Goal: Information Seeking & Learning: Learn about a topic

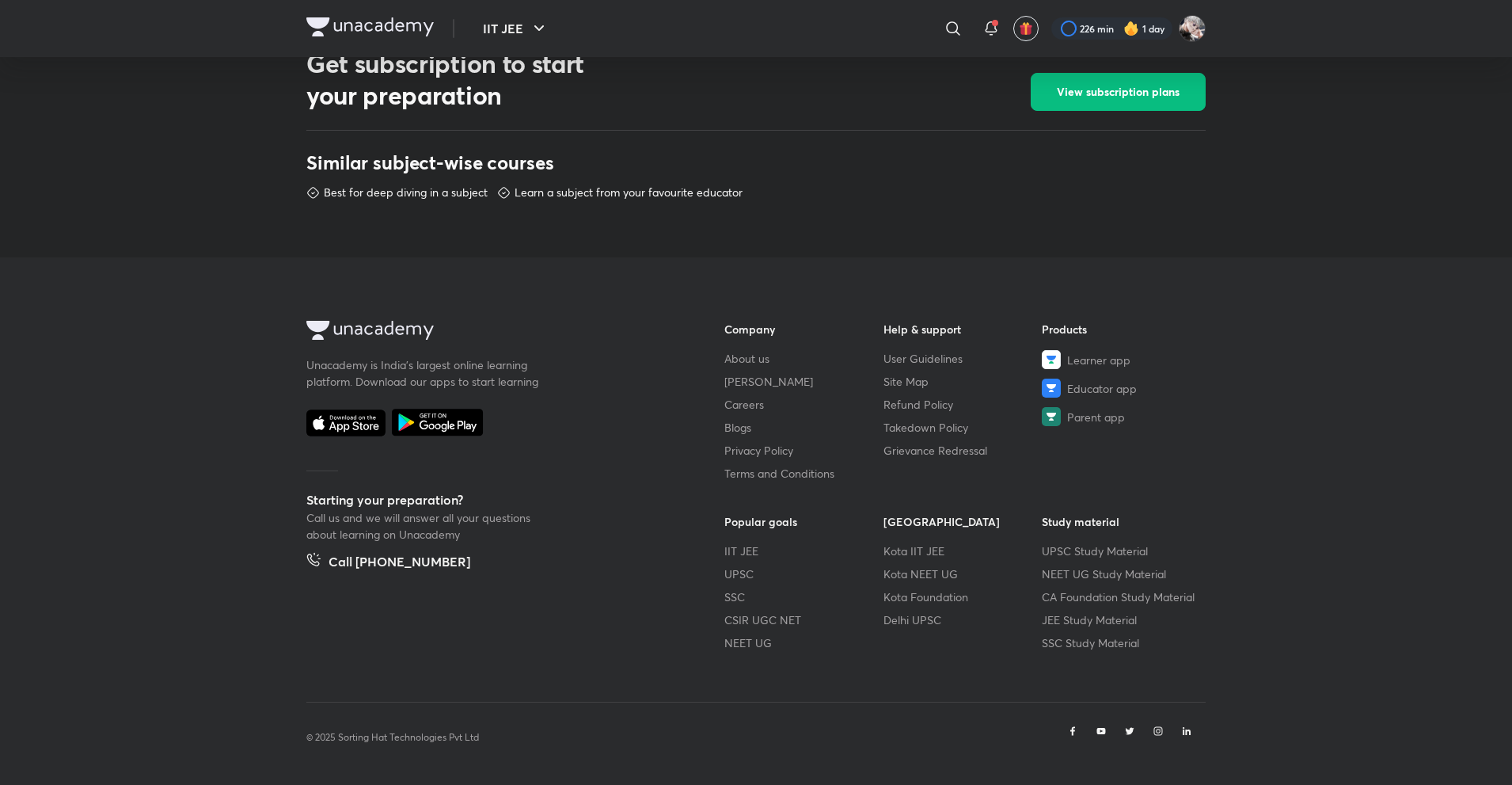
scroll to position [664, 0]
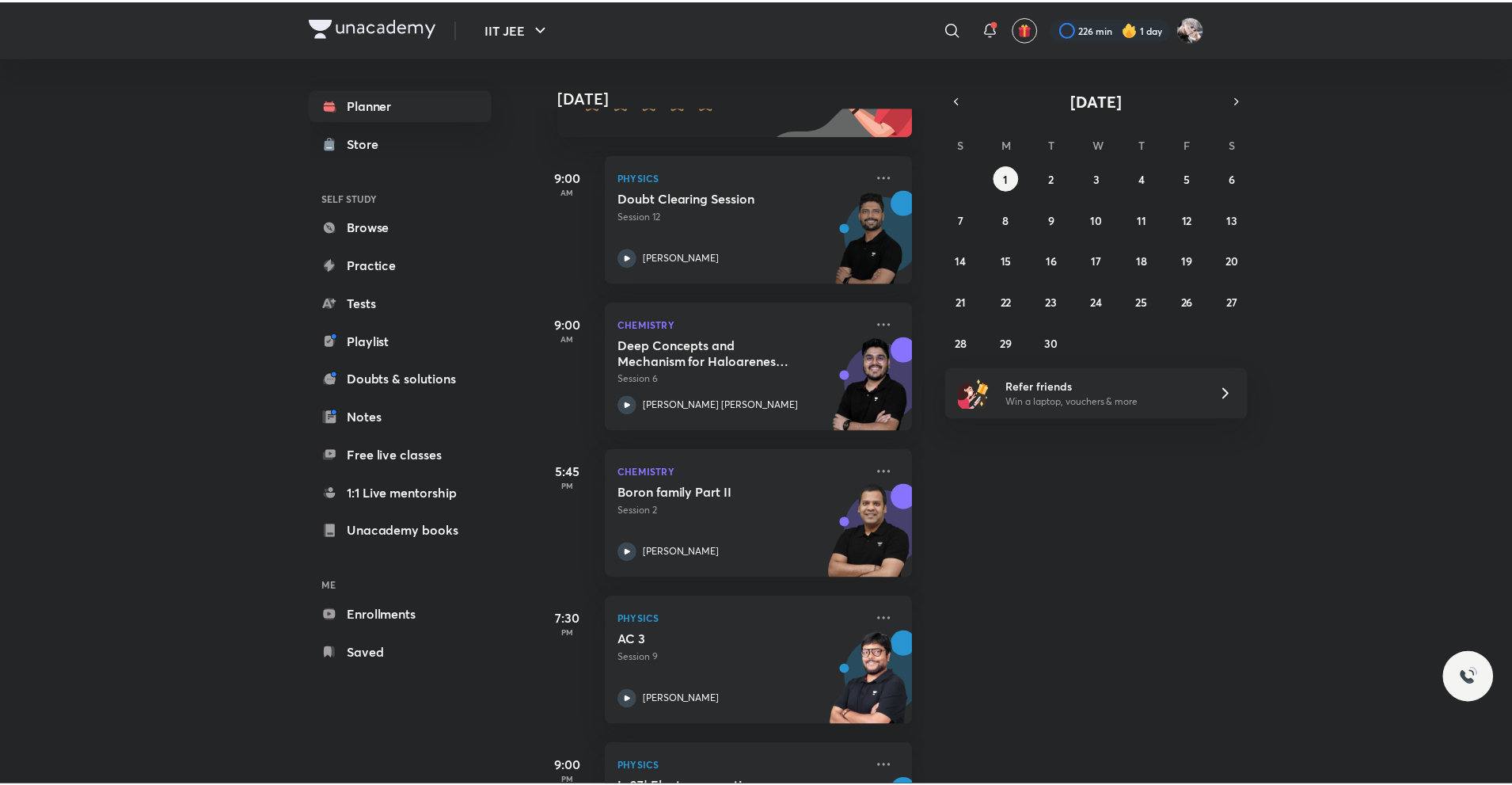
scroll to position [199, 0]
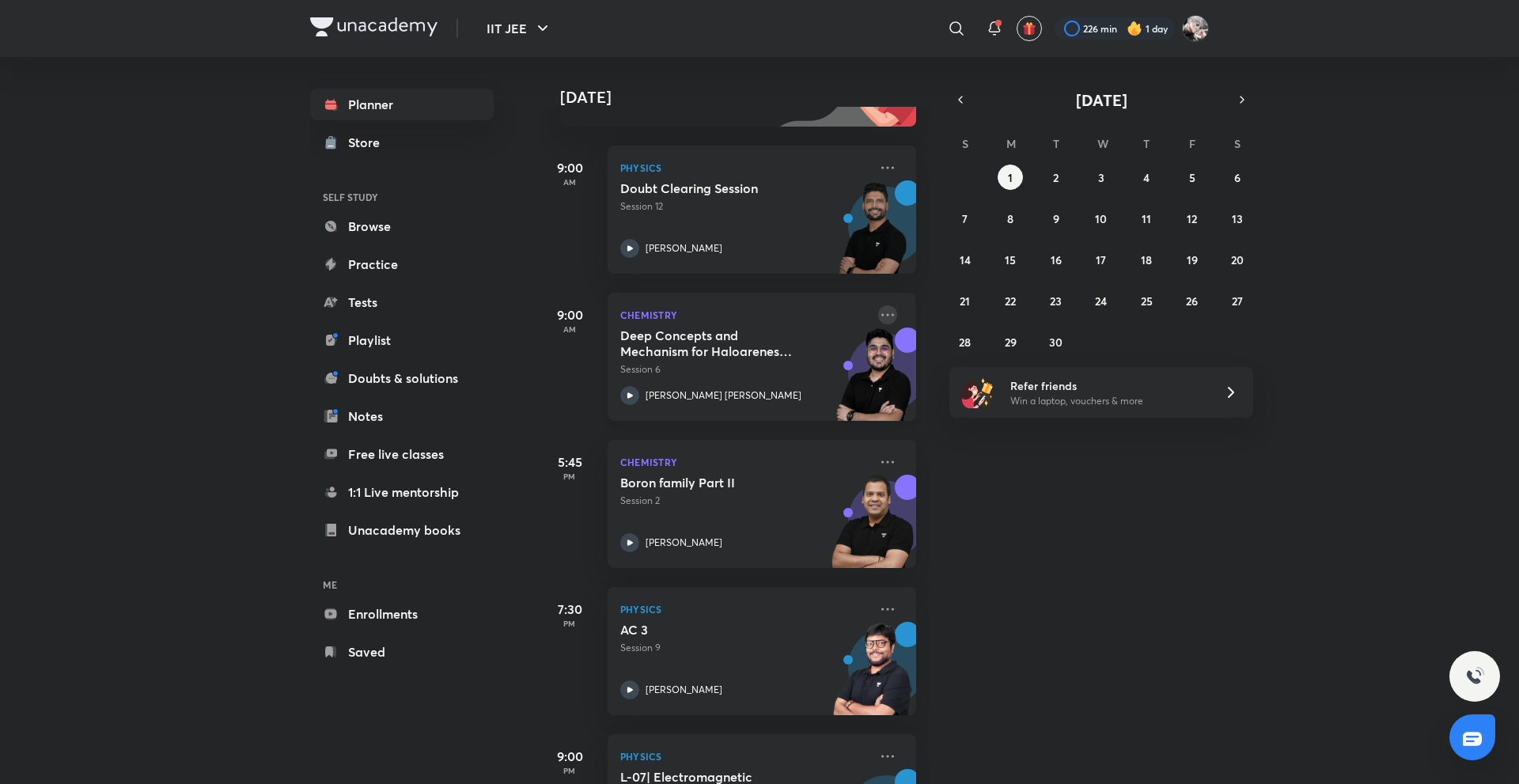
click at [878, 317] on icon at bounding box center [887, 314] width 19 height 19
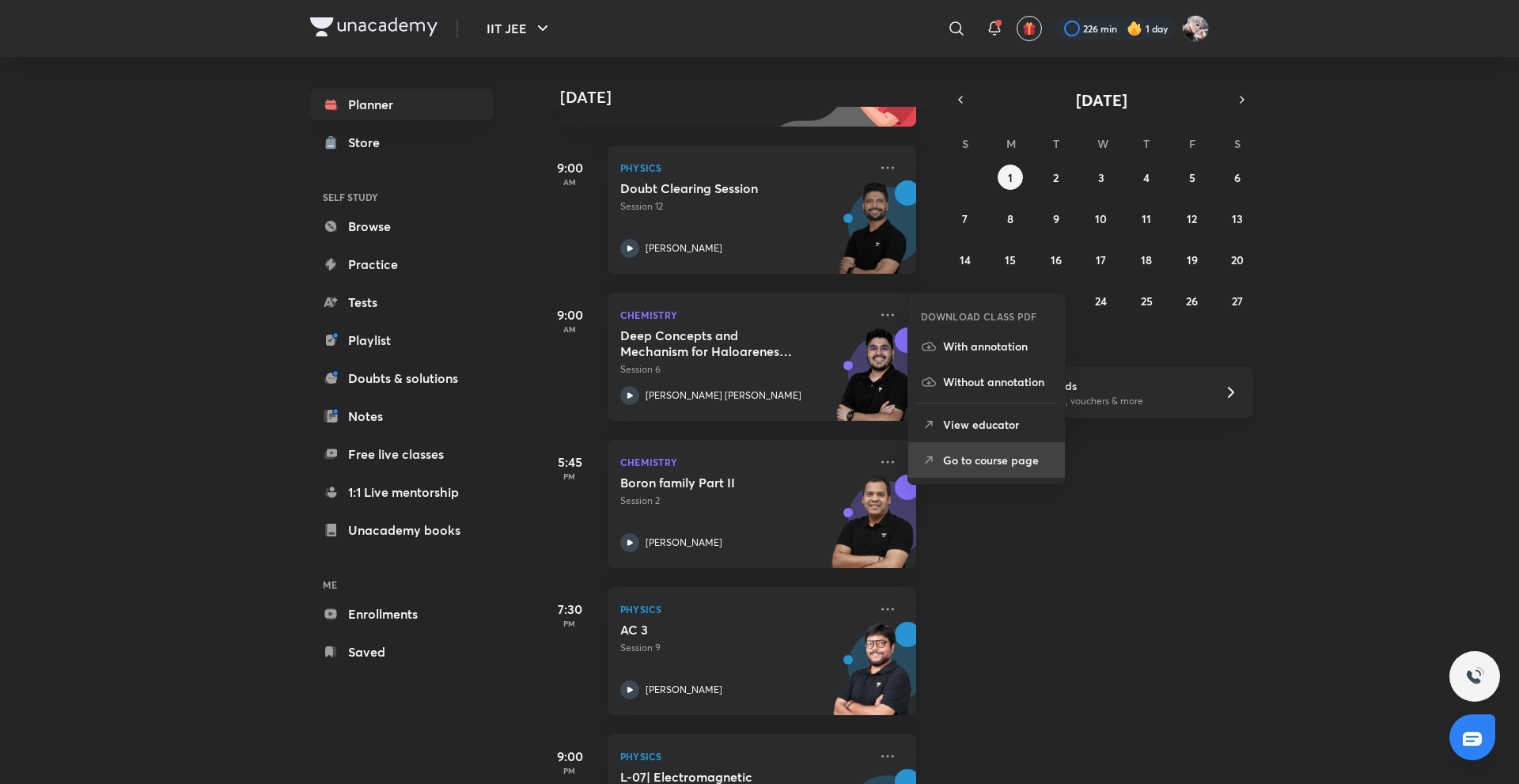
click at [1009, 464] on p "Go to course page" at bounding box center [997, 460] width 110 height 17
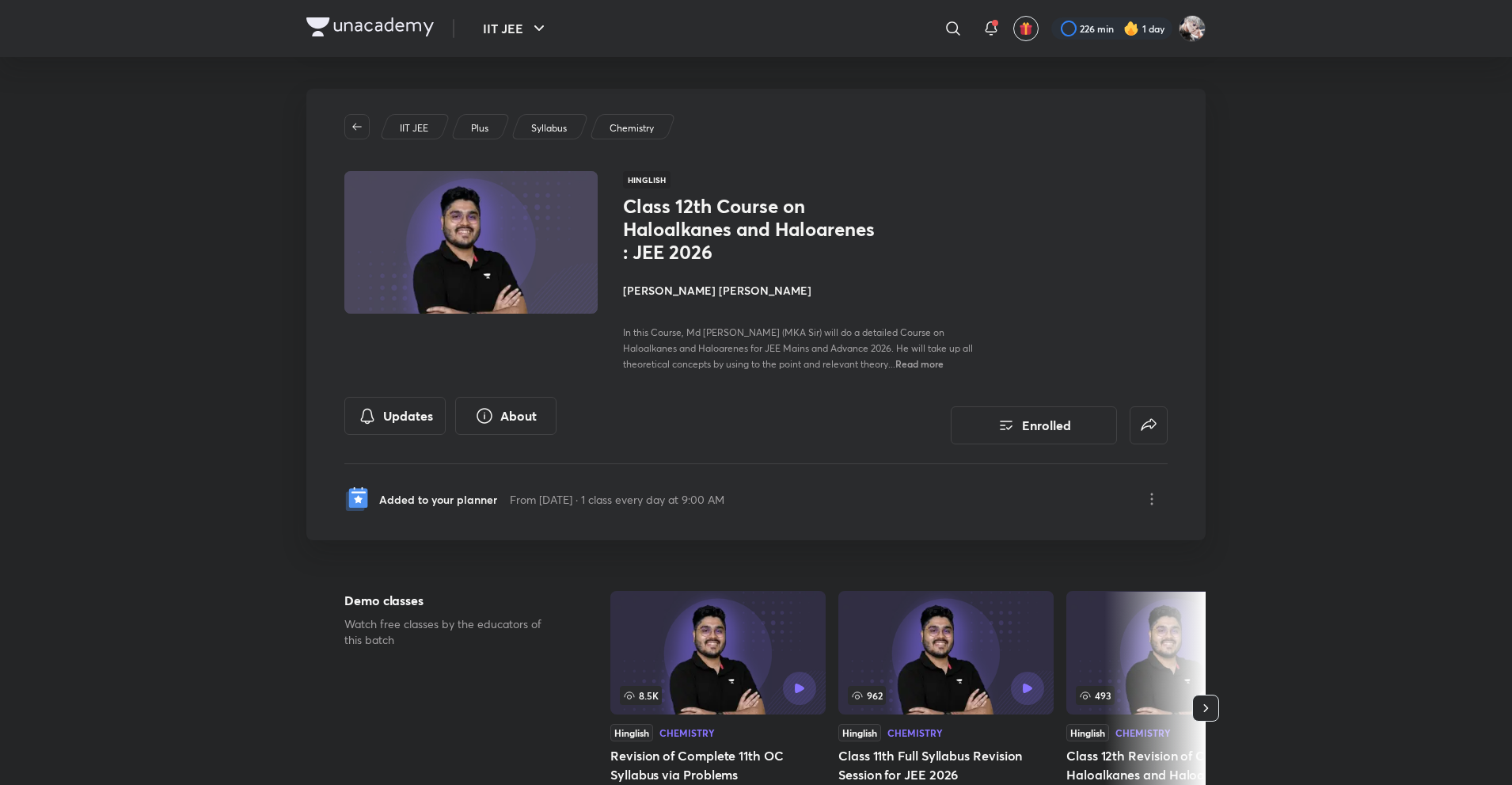
click at [674, 293] on h4 "[PERSON_NAME] [PERSON_NAME]" at bounding box center [801, 290] width 355 height 17
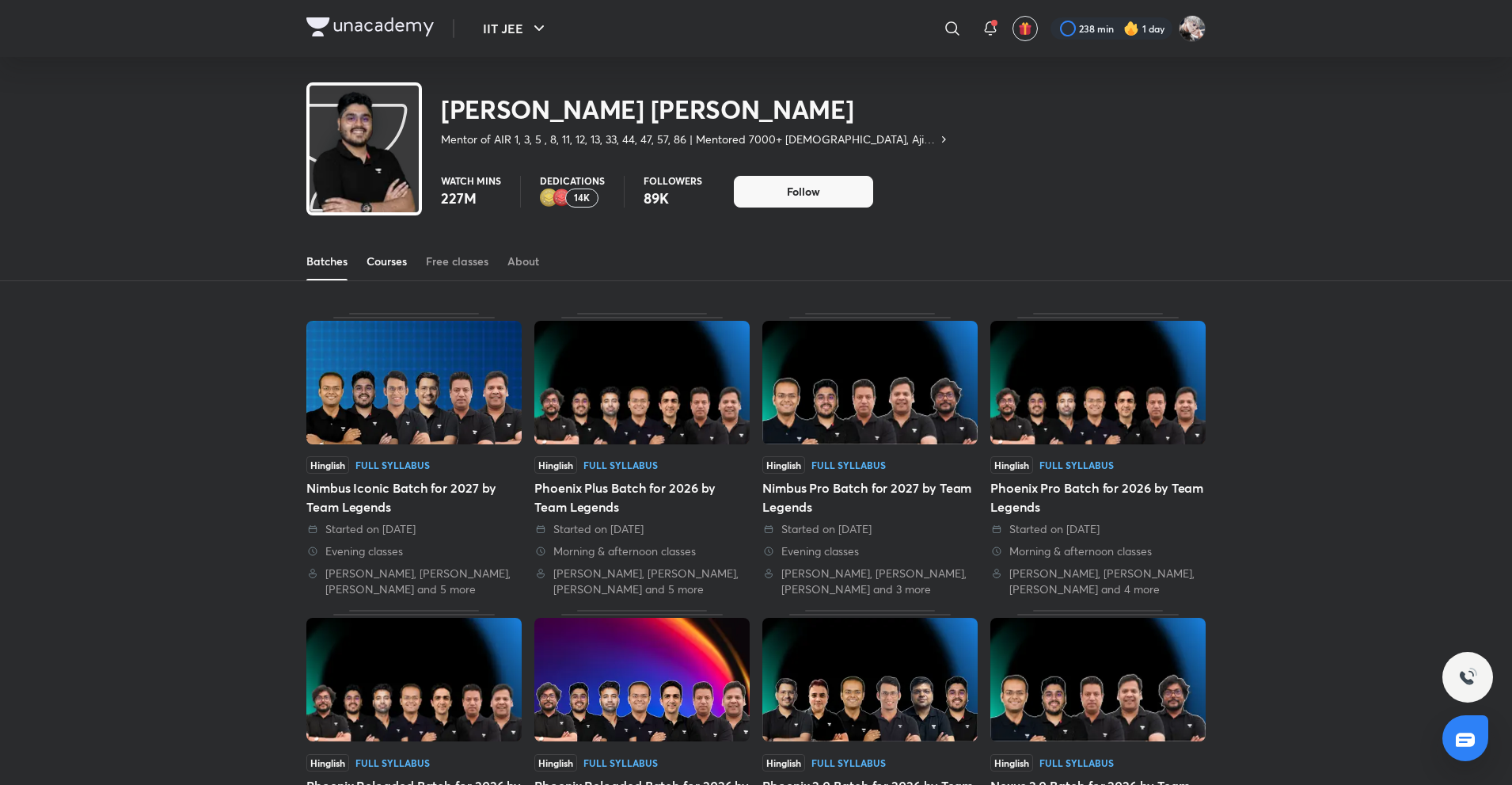
click at [394, 268] on div "Courses" at bounding box center [387, 261] width 40 height 16
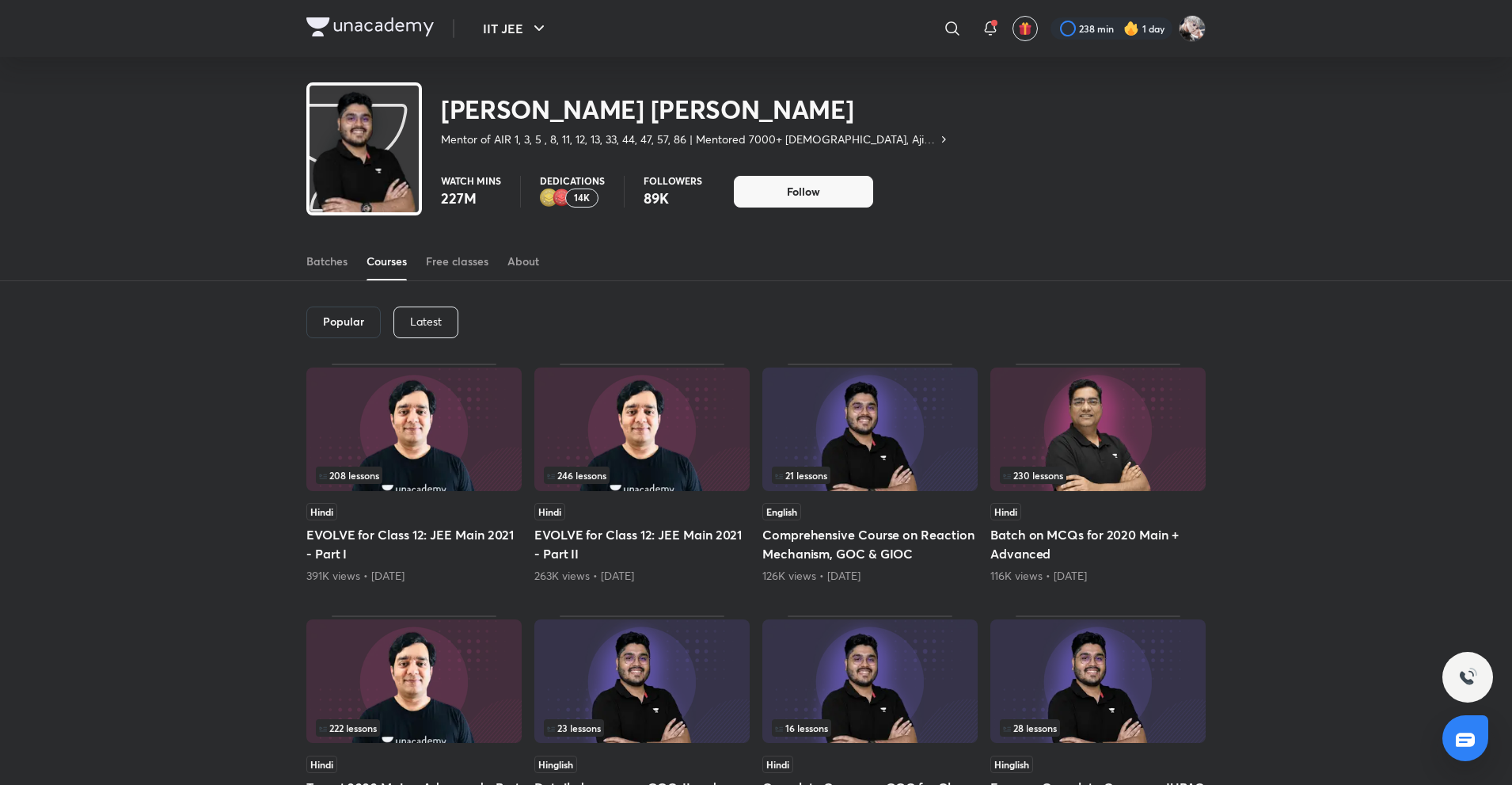
click at [440, 321] on p "Latest" at bounding box center [426, 321] width 32 height 13
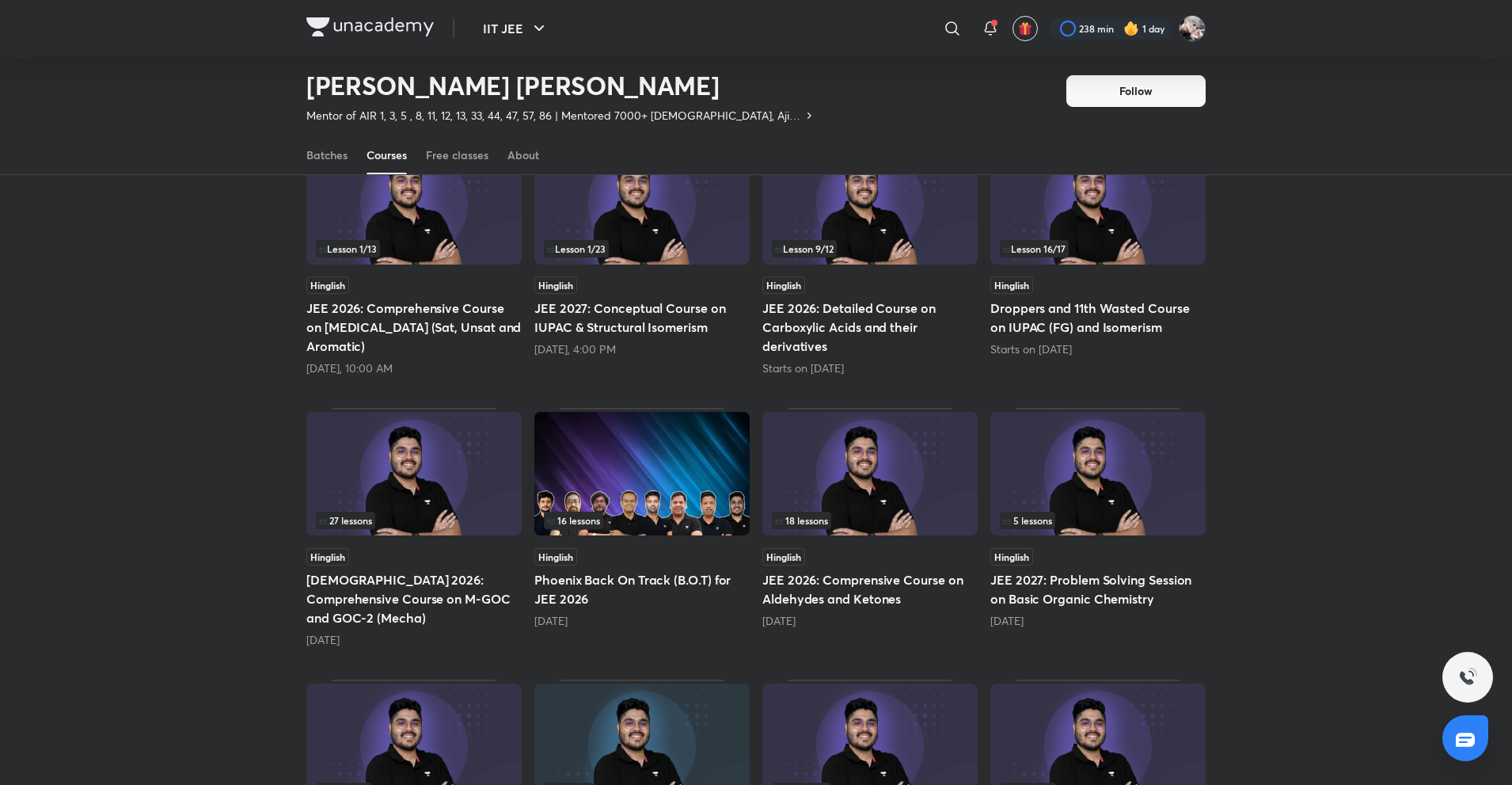
scroll to position [182, 0]
